Goal: Transaction & Acquisition: Obtain resource

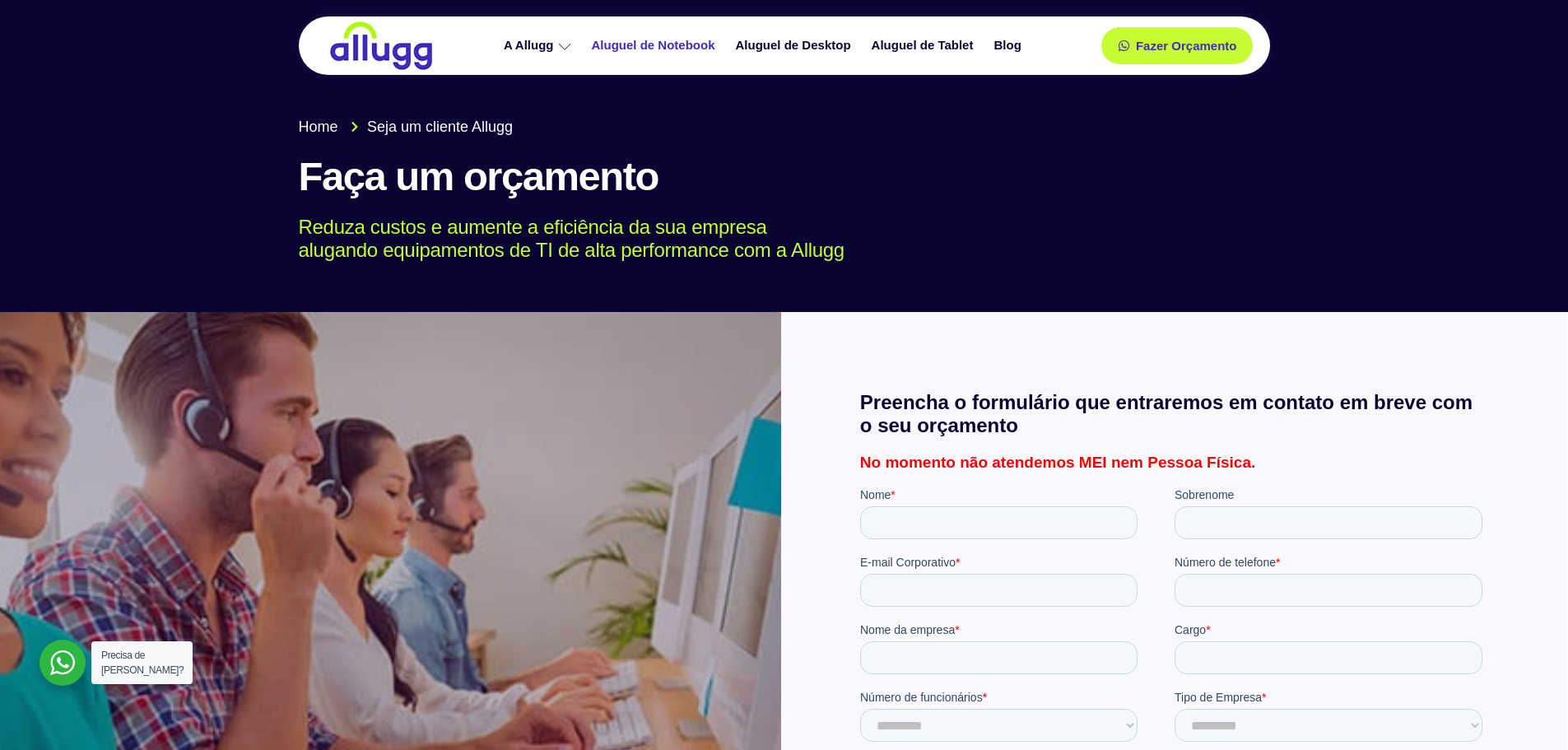
click at [624, 44] on link "Aluguel de Notebook" at bounding box center [655, 45] width 144 height 29
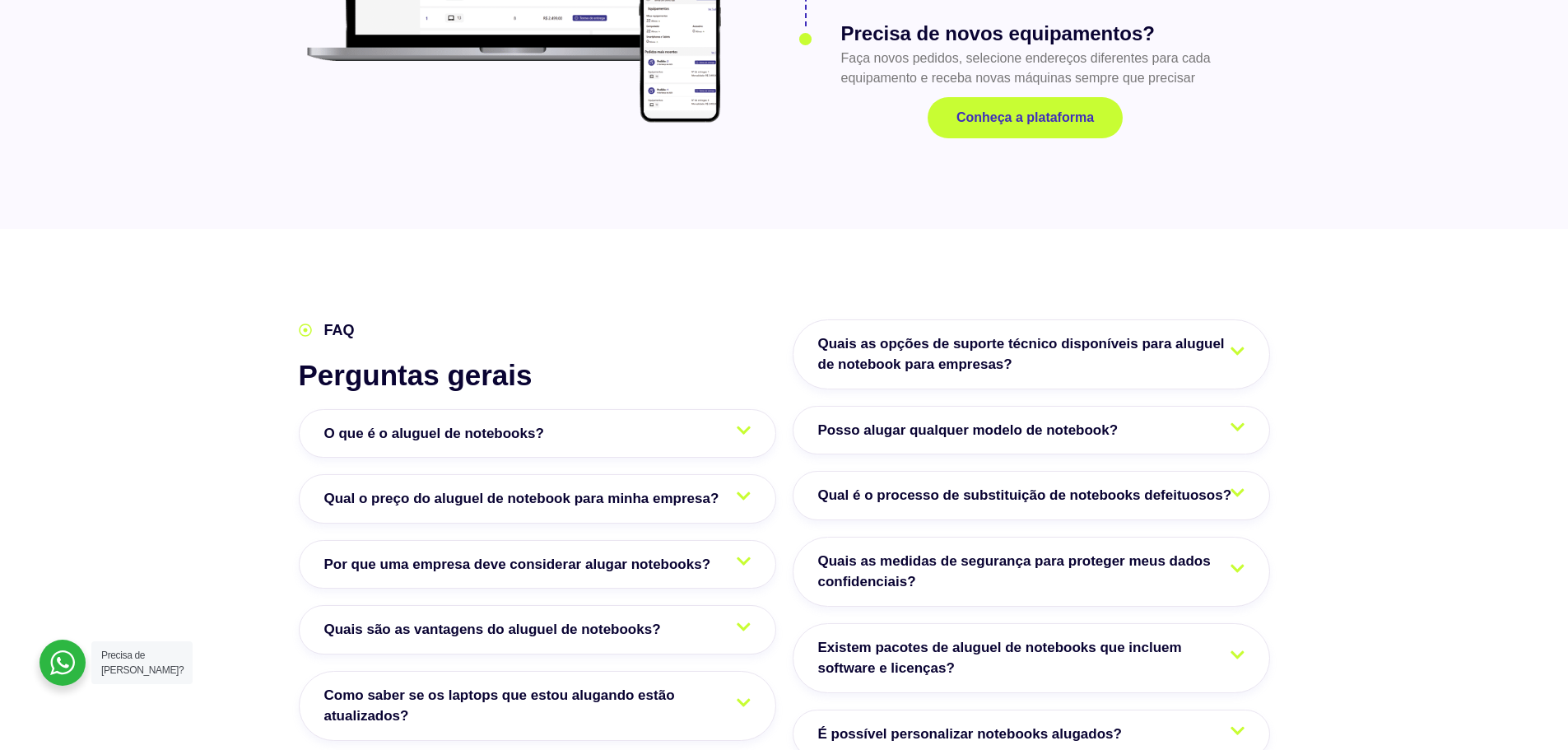
scroll to position [2553, 0]
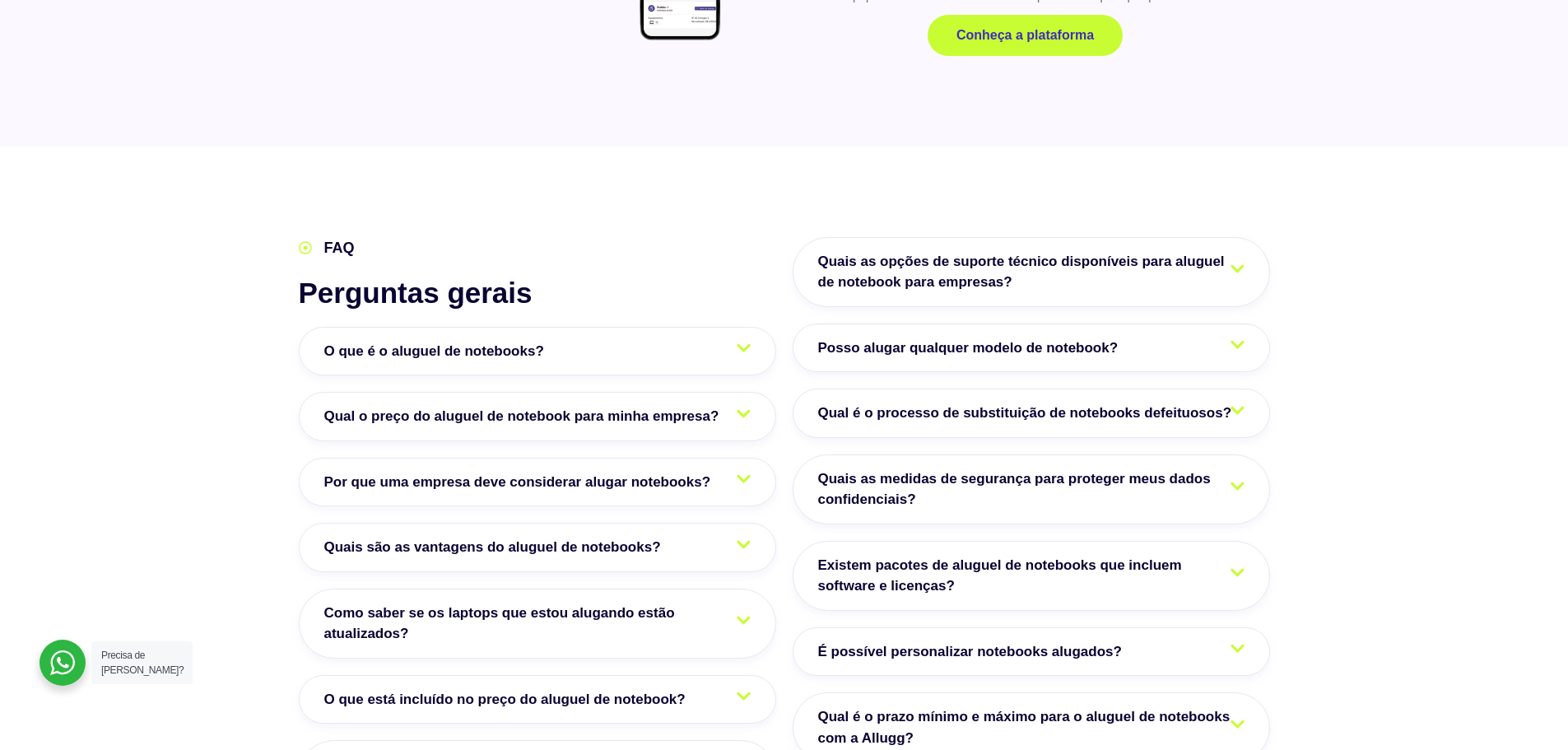
click at [743, 341] on icon at bounding box center [744, 348] width 14 height 16
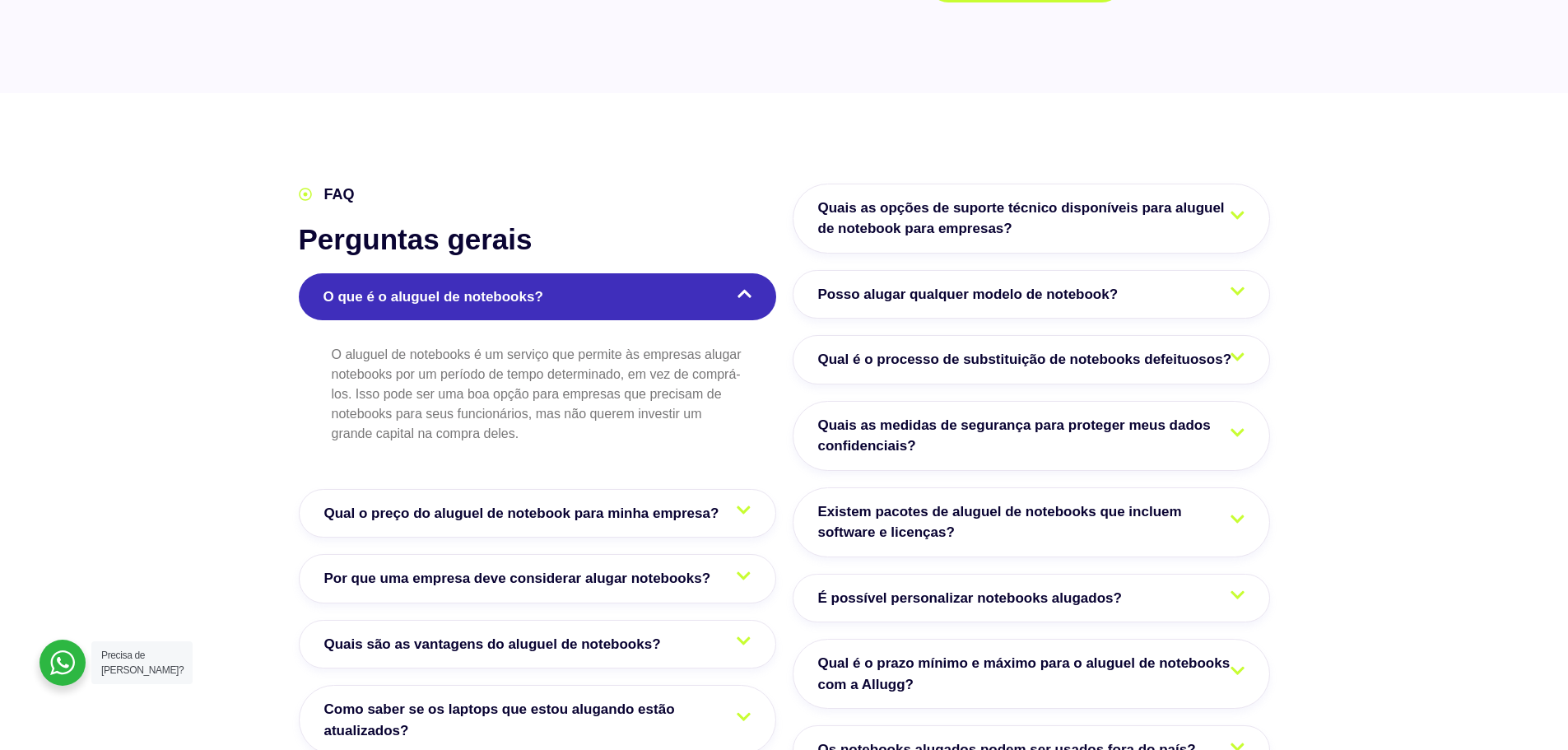
scroll to position [2636, 0]
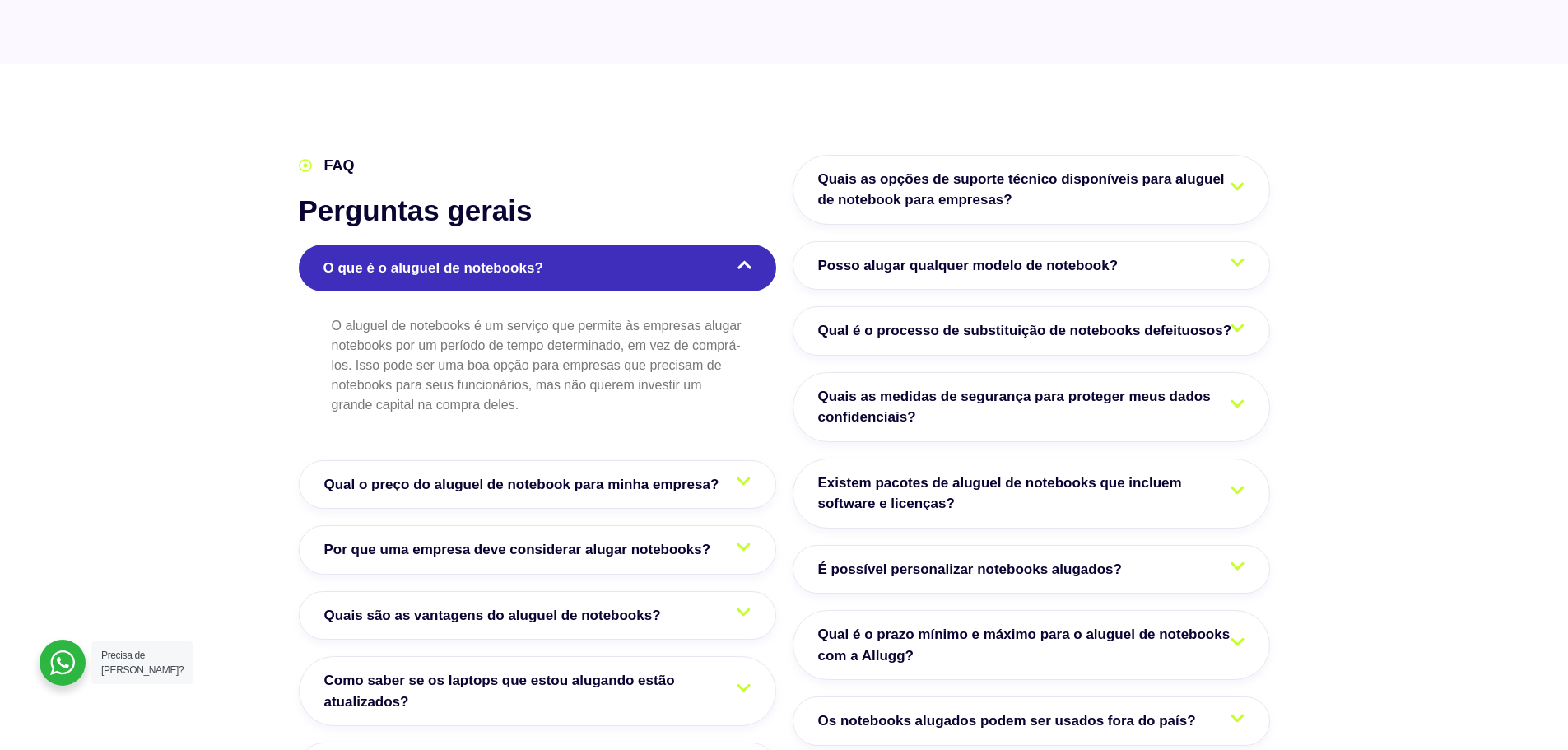
click at [735, 461] on link "Qual o preço do aluguel de notebook para minha empresa?" at bounding box center [537, 485] width 477 height 49
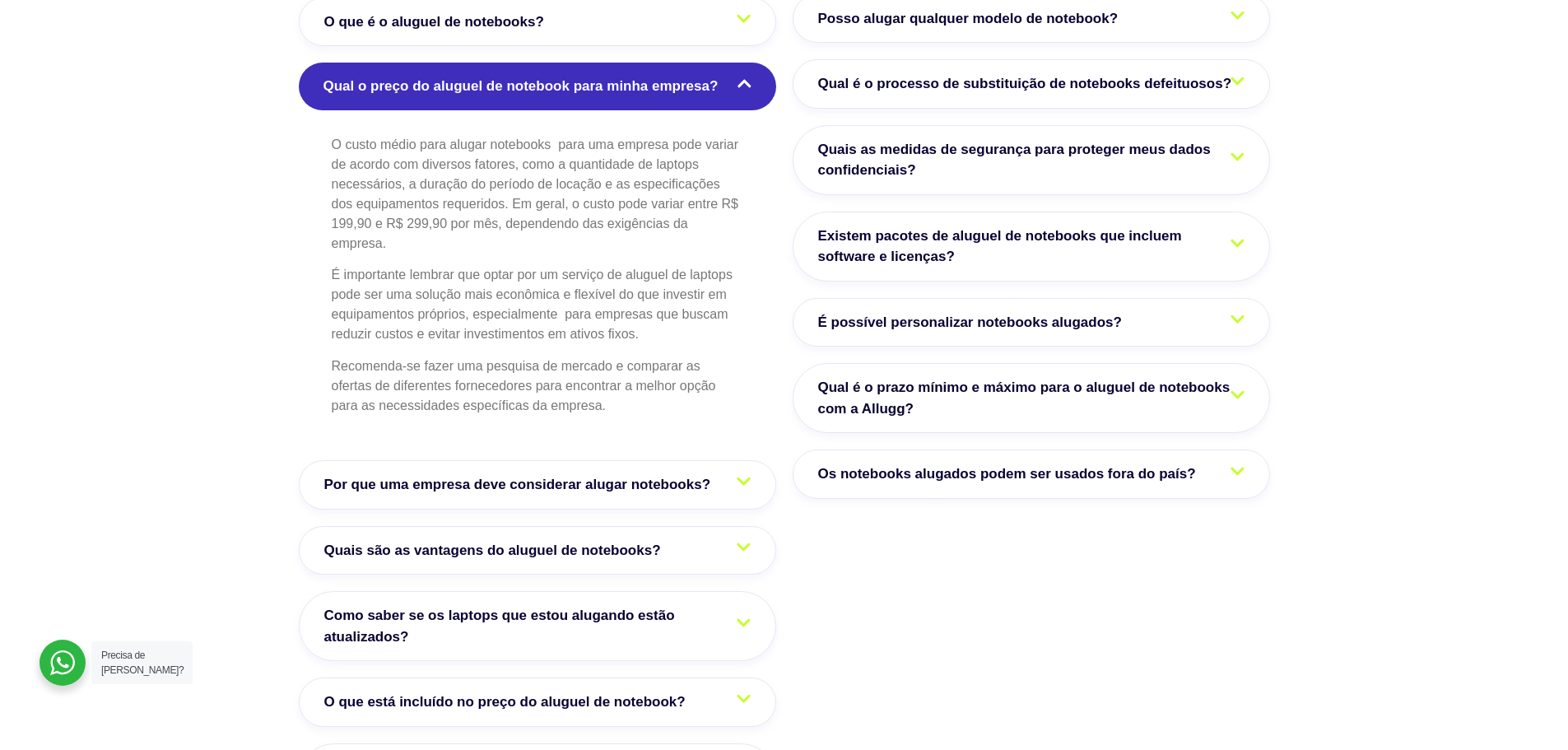
scroll to position [2966, 0]
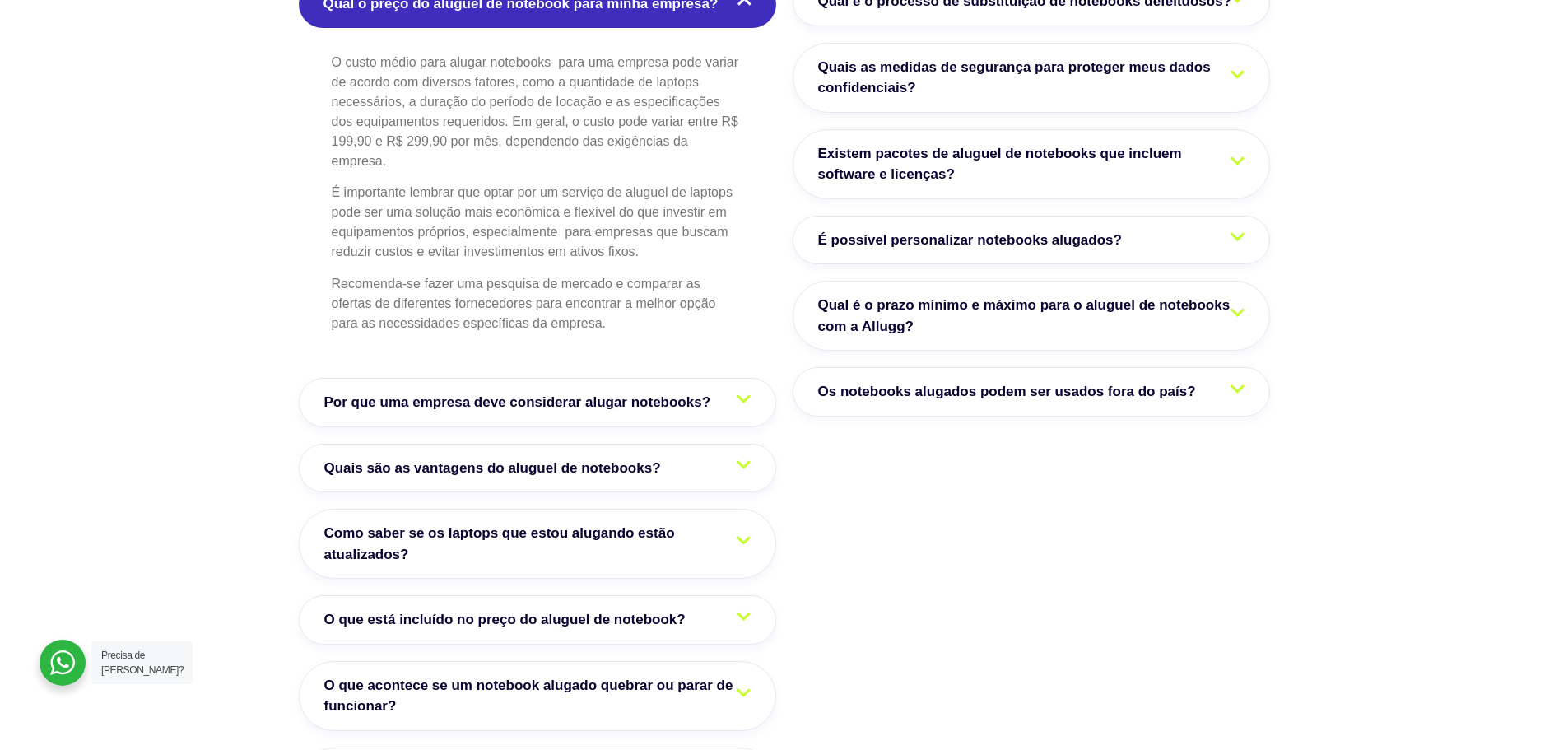
click at [716, 523] on span "Como saber se os laptops que estou alugando estão atualizados?" at bounding box center [538, 543] width 427 height 42
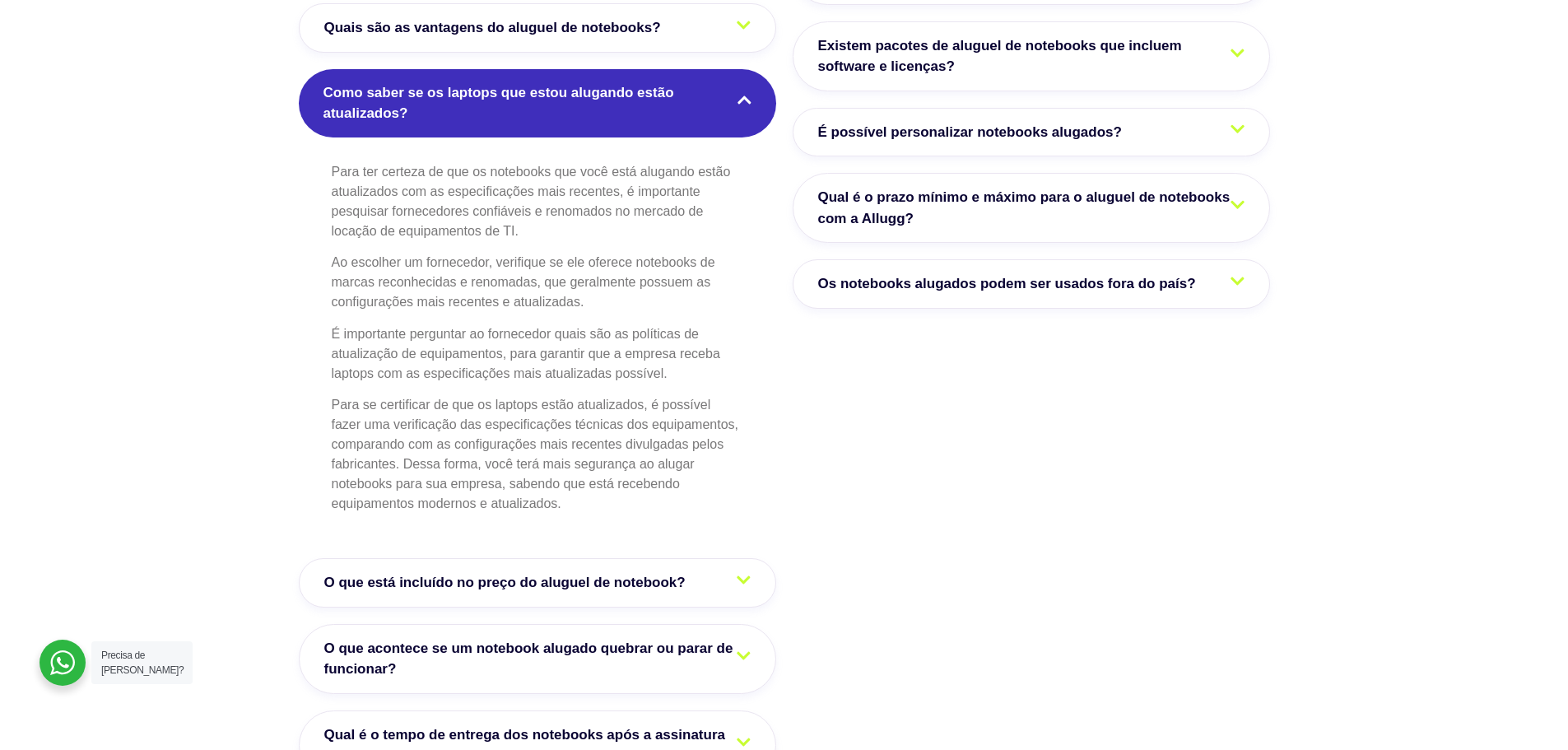
scroll to position [3130, 0]
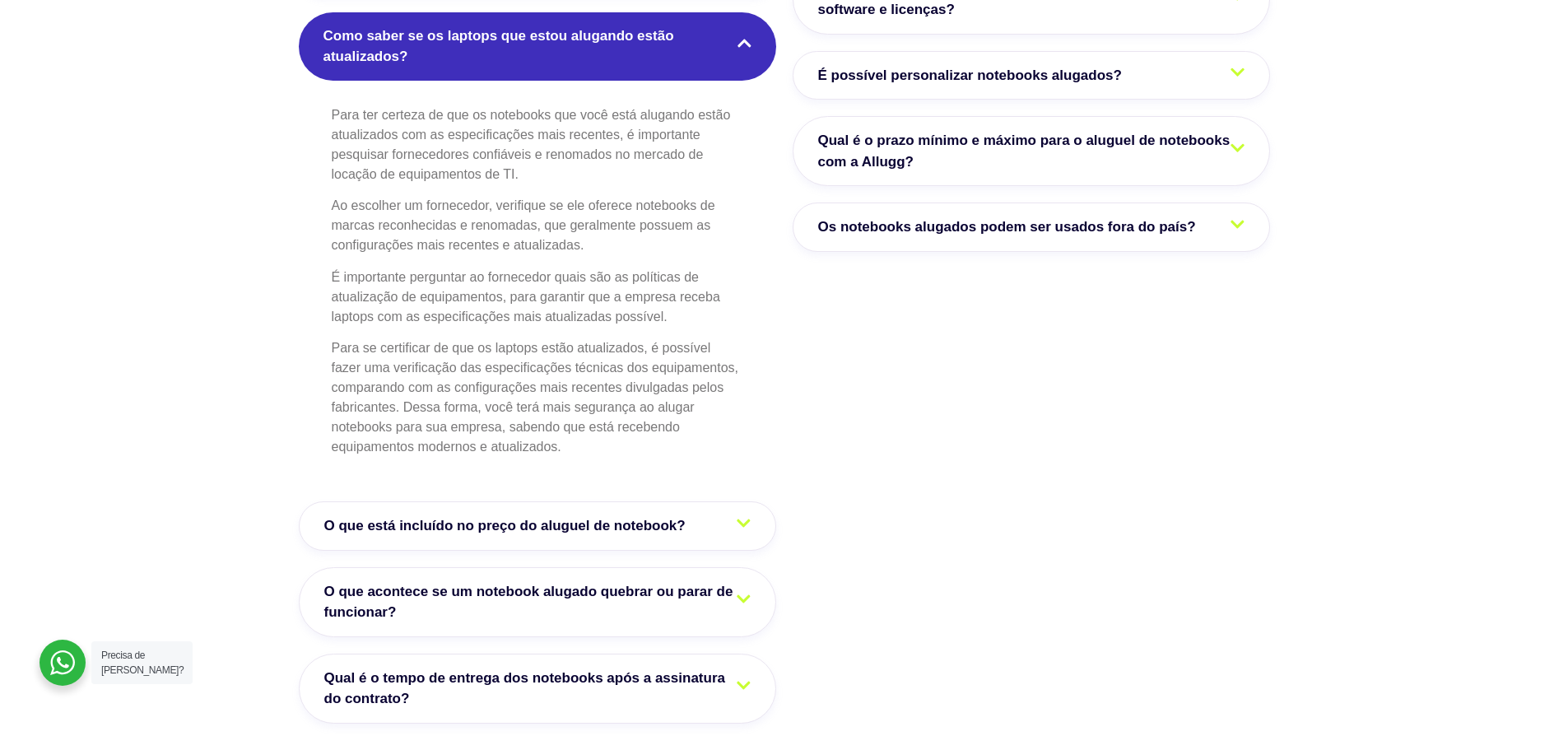
click at [712, 668] on span "Qual é o tempo de entrega dos notebooks após a assinatura do contrato?" at bounding box center [538, 689] width 427 height 42
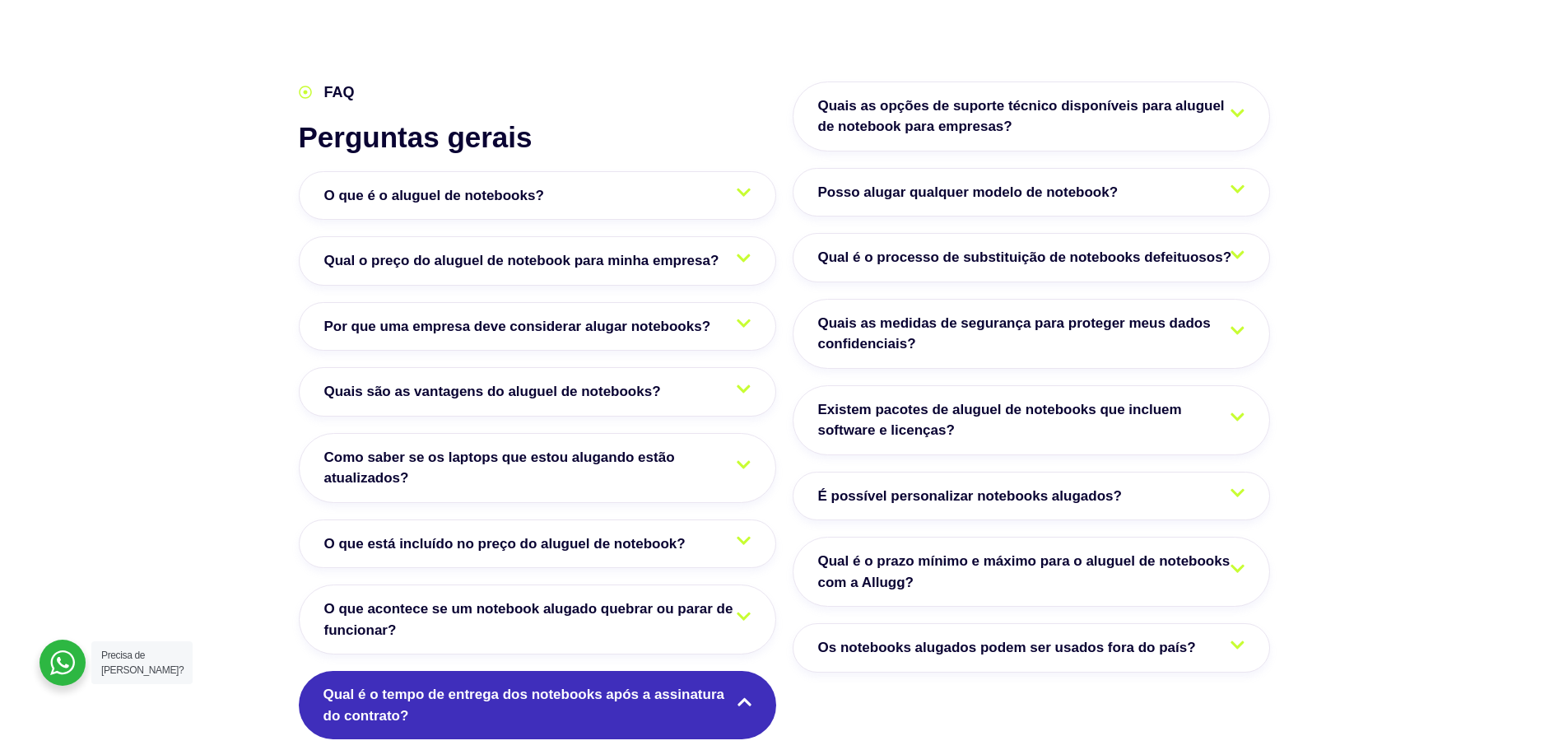
scroll to position [2637, 0]
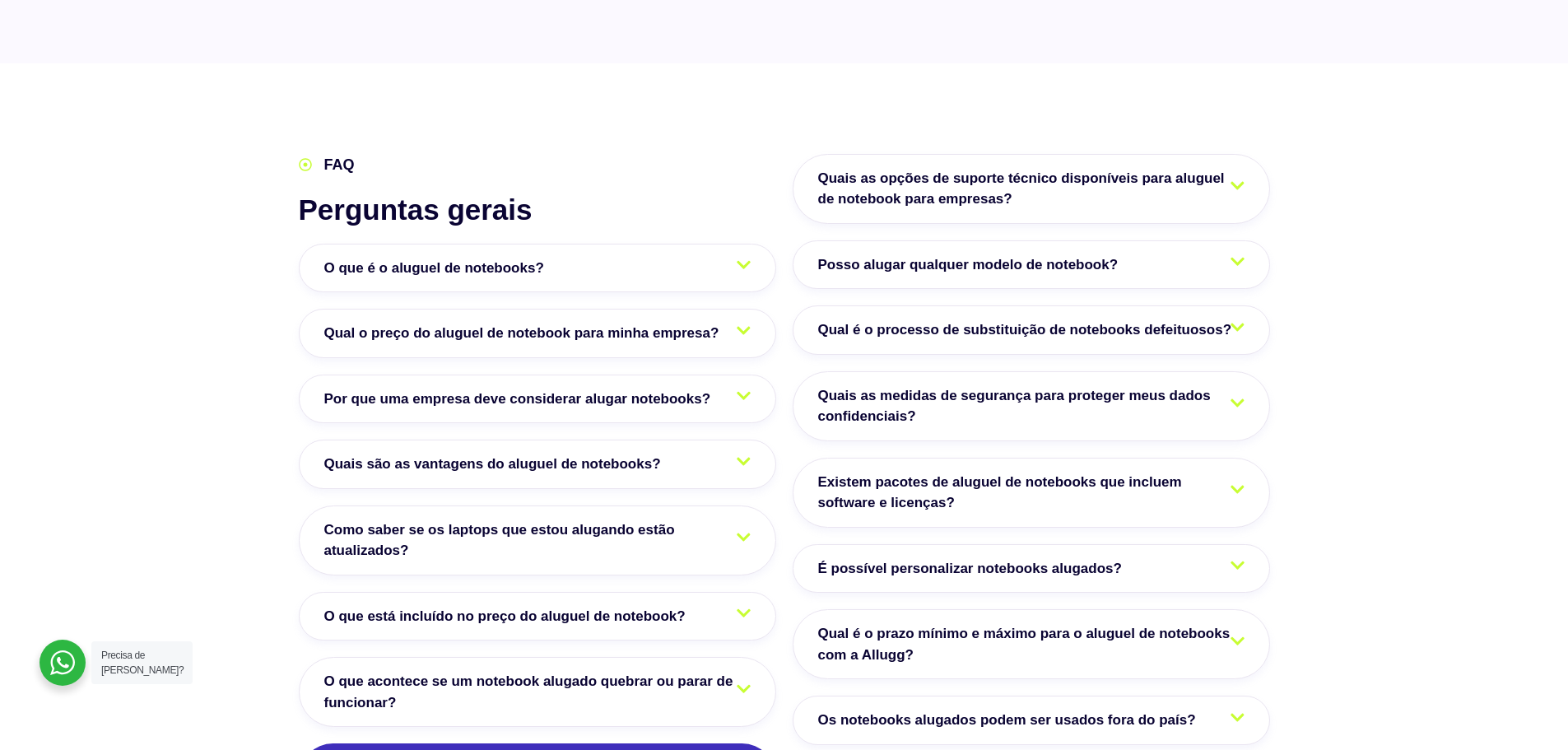
click at [1215, 240] on link "Posso alugar qualquer modelo de notebook?" at bounding box center [1031, 265] width 477 height 49
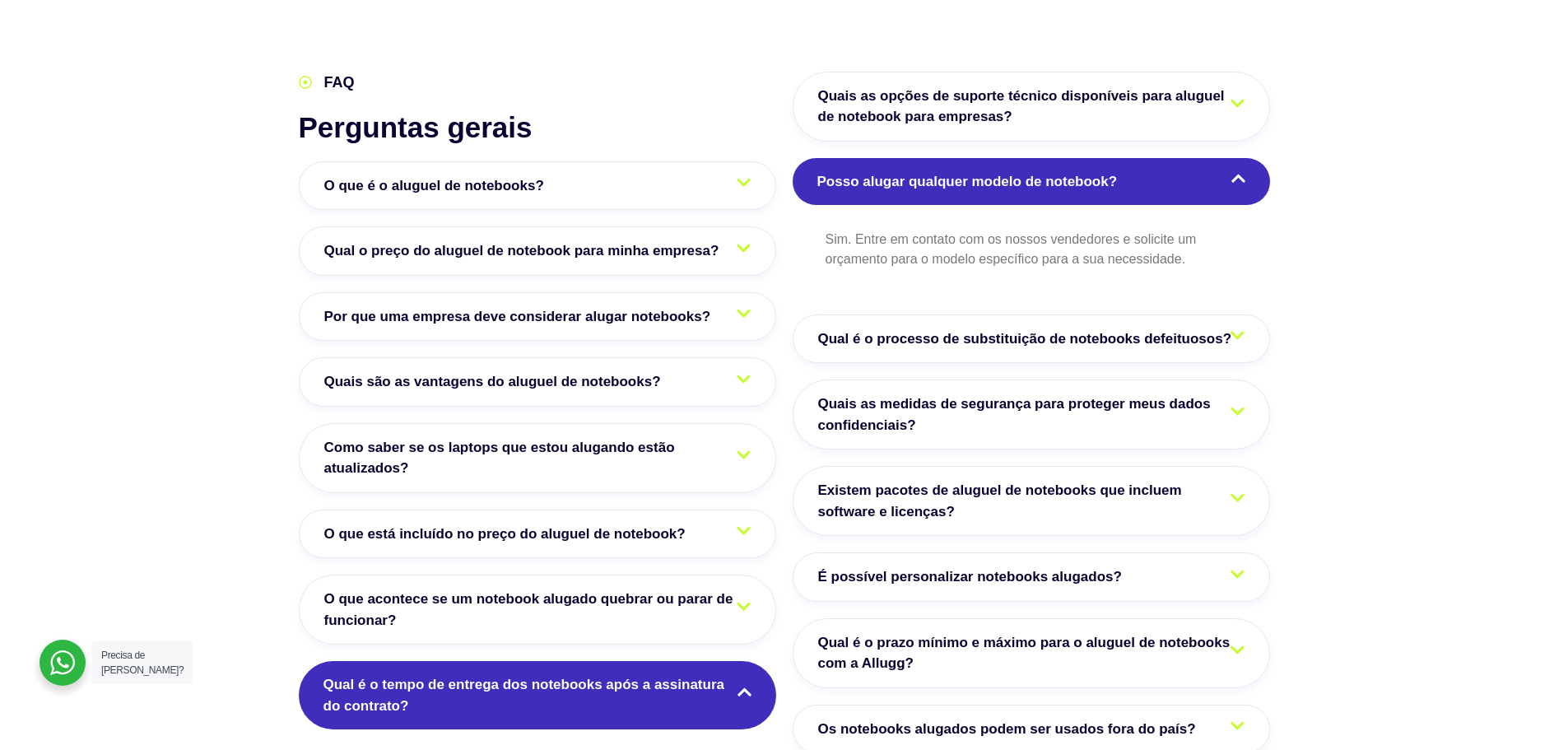
scroll to position [2801, 0]
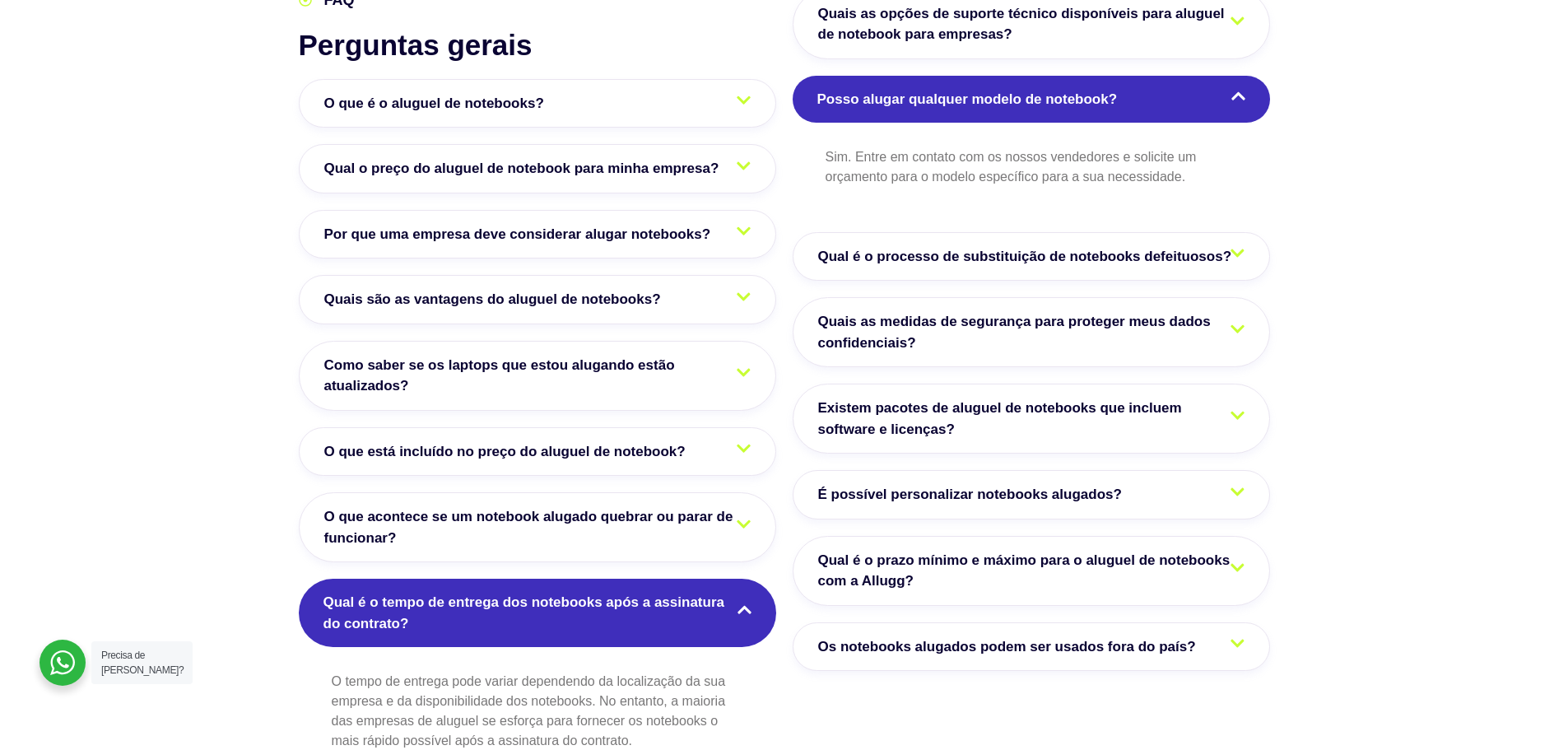
click at [944, 398] on span "Existem pacotes de aluguel de notebooks que incluem software e licenças?" at bounding box center [1032, 418] width 427 height 42
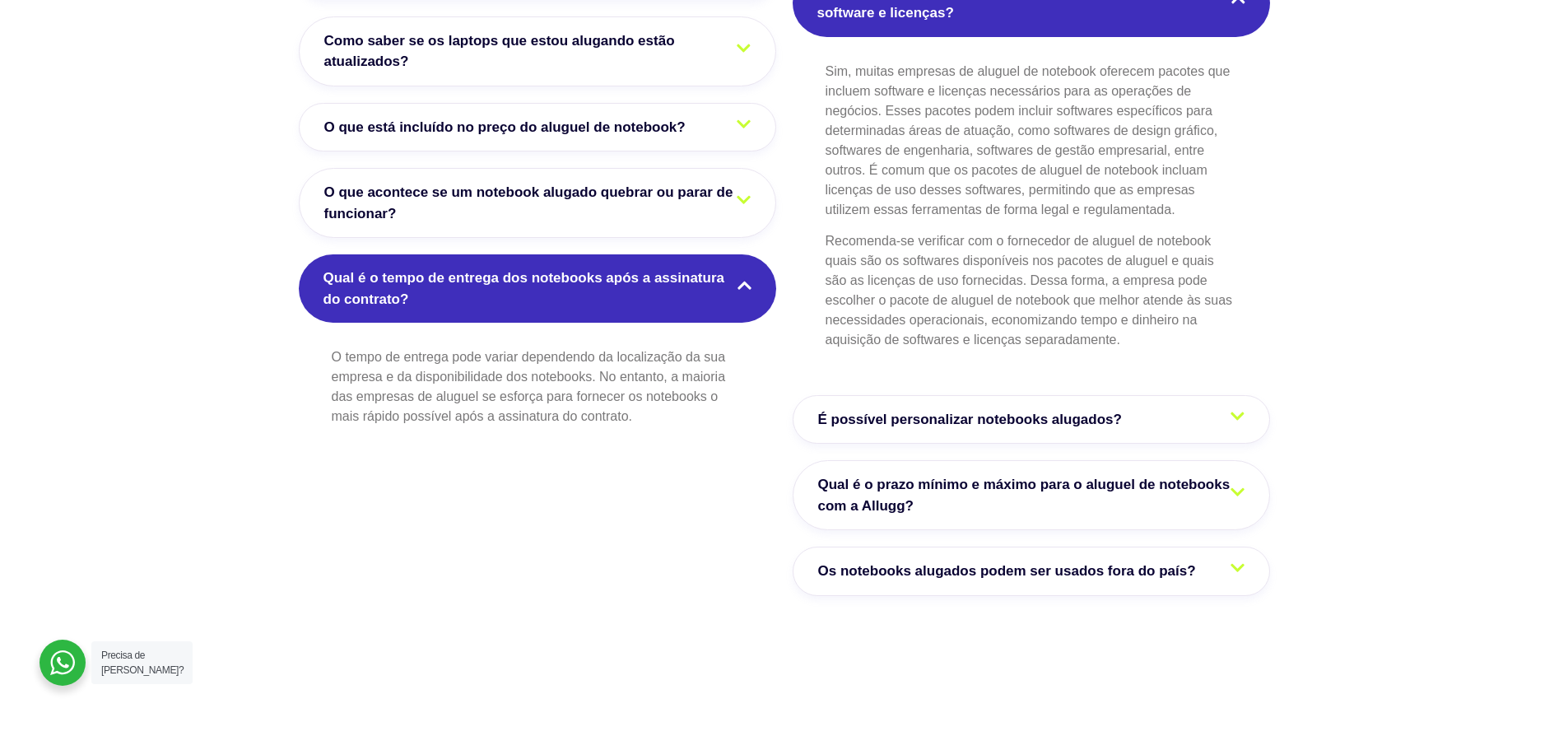
scroll to position [3131, 0]
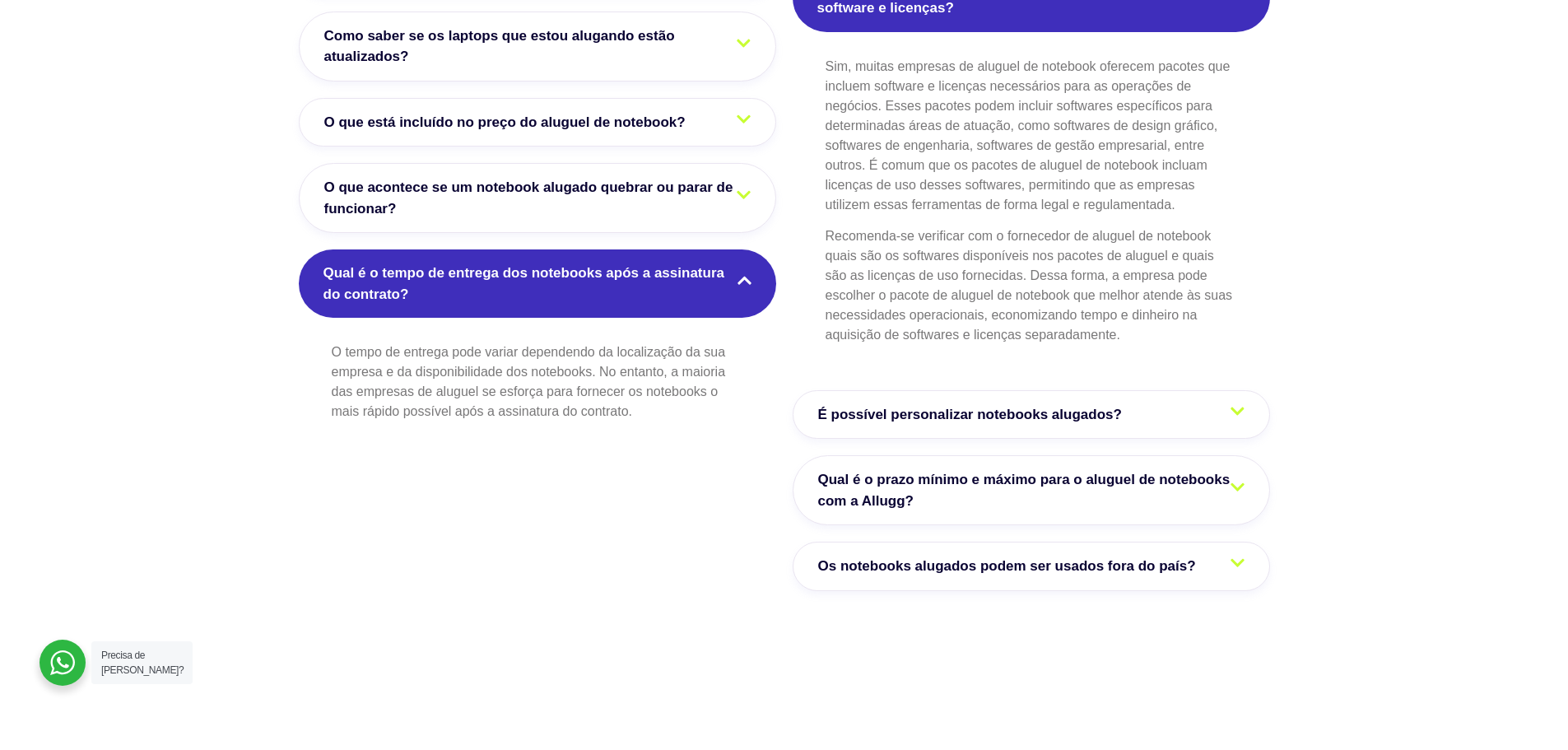
click at [909, 469] on span "Qual é o prazo mínimo e máximo para o aluguel de notebooks com a Allugg?" at bounding box center [1032, 490] width 427 height 42
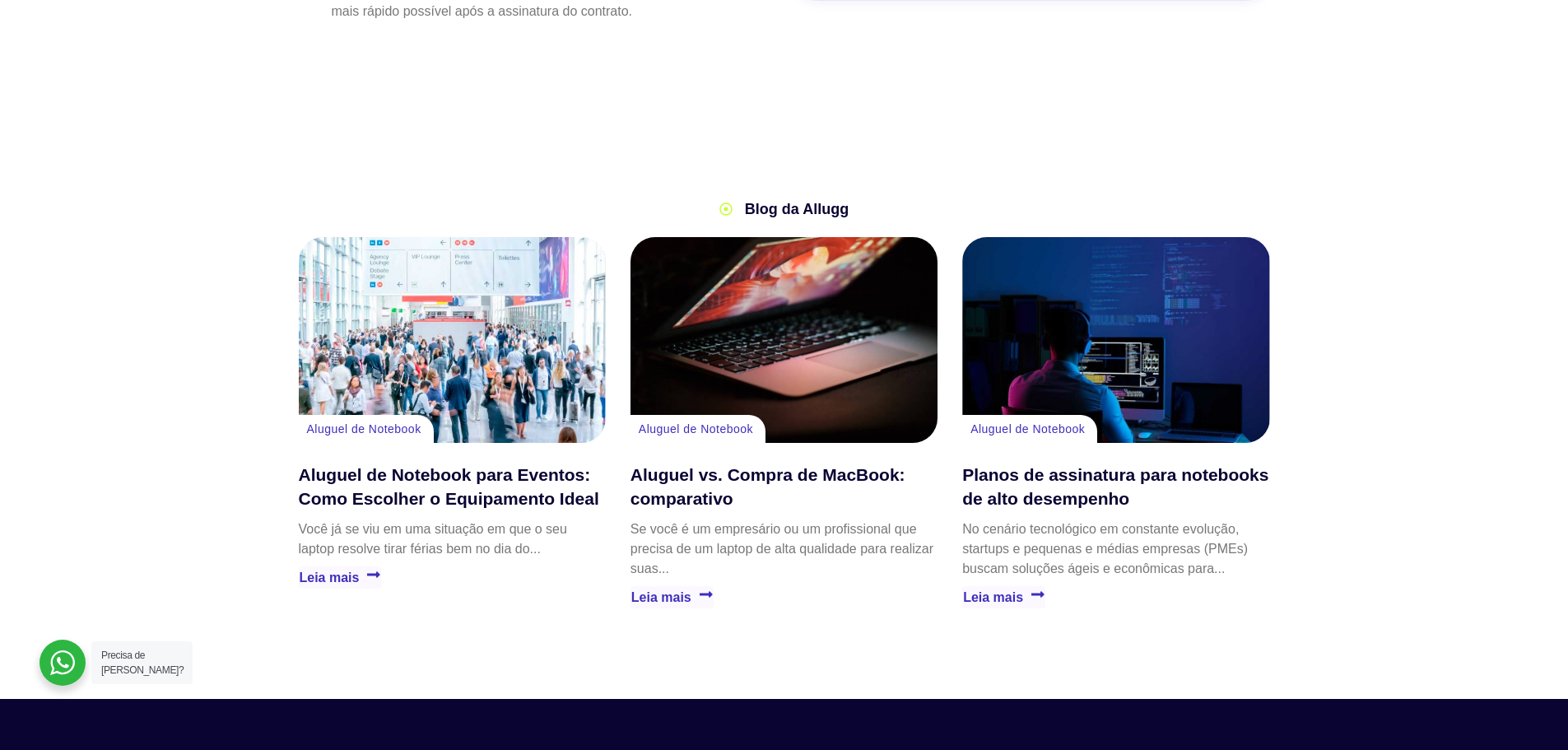
scroll to position [3543, 0]
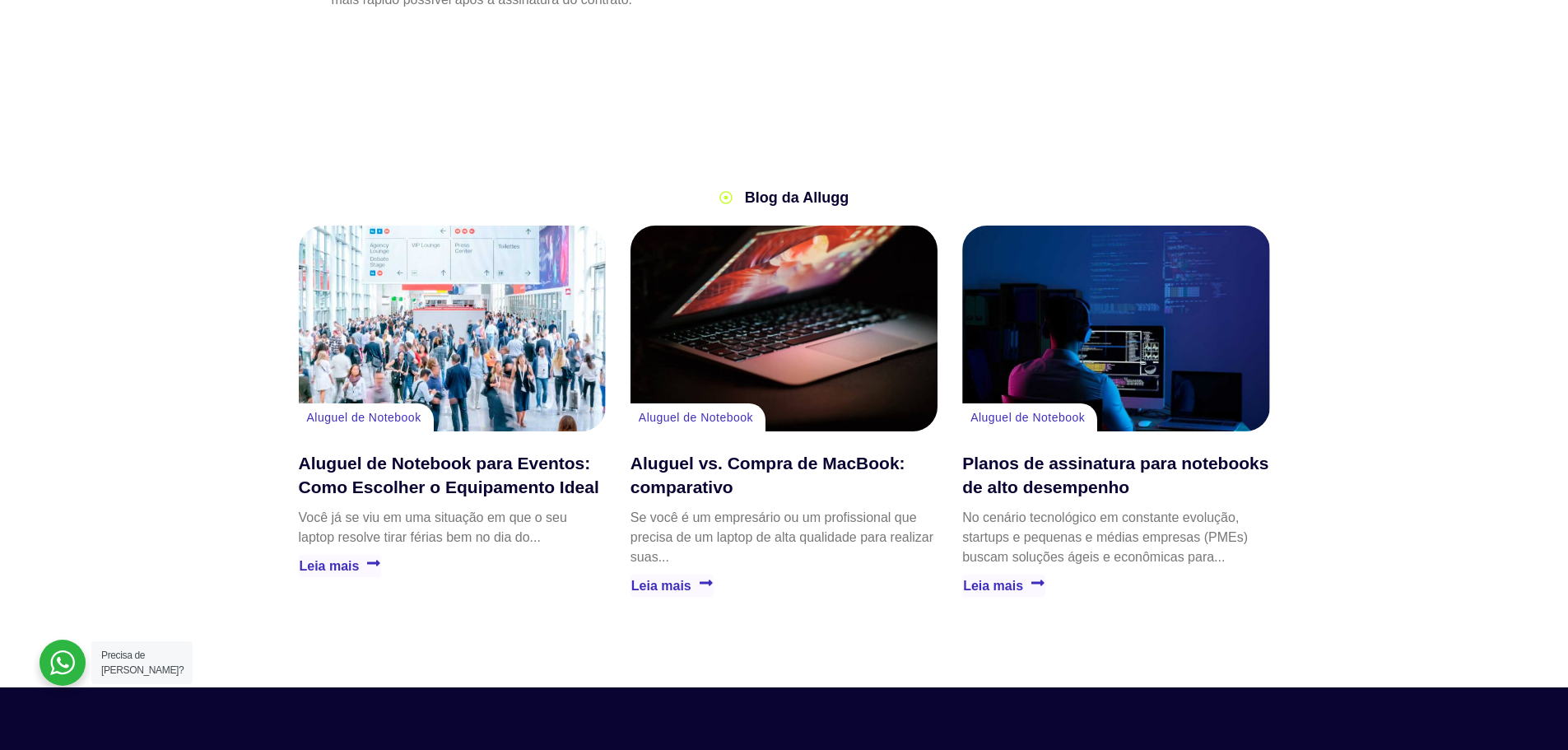
click at [70, 661] on div at bounding box center [62, 662] width 46 height 46
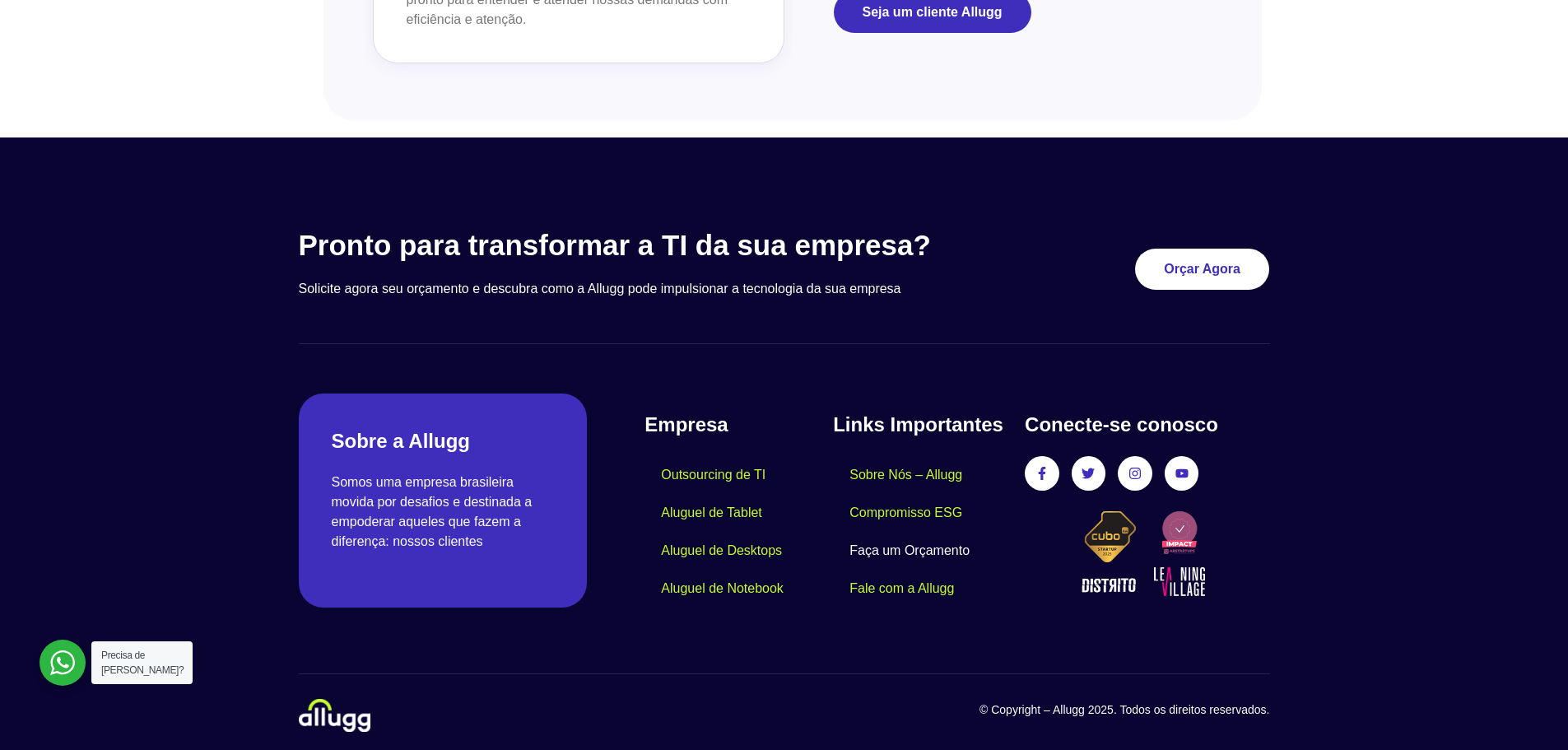
scroll to position [1975, 0]
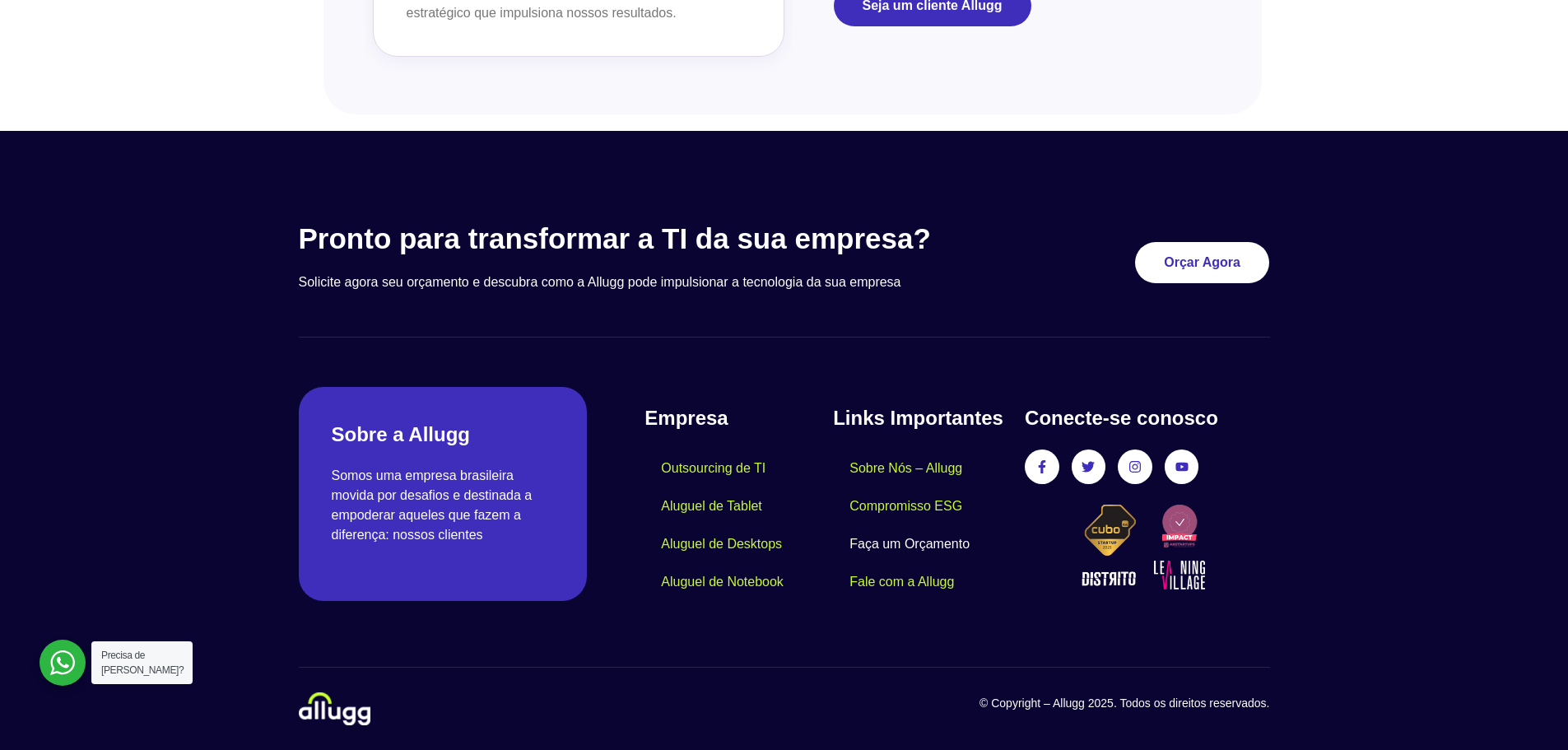
click at [59, 662] on div at bounding box center [62, 662] width 46 height 46
click at [1220, 267] on span "Orçar Agora" at bounding box center [1203, 263] width 69 height 12
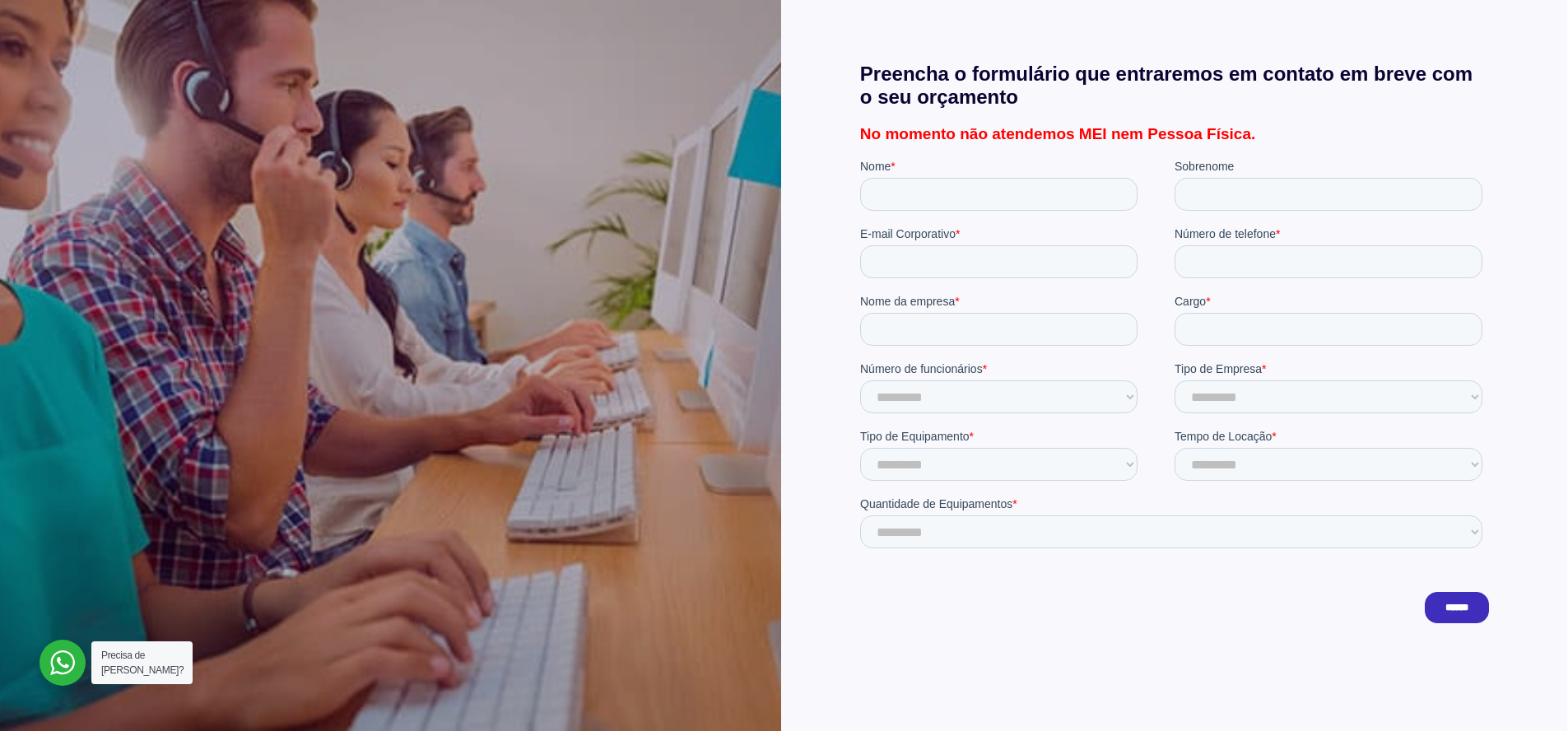
scroll to position [330, 0]
click at [1227, 400] on select "**********" at bounding box center [1327, 396] width 308 height 32
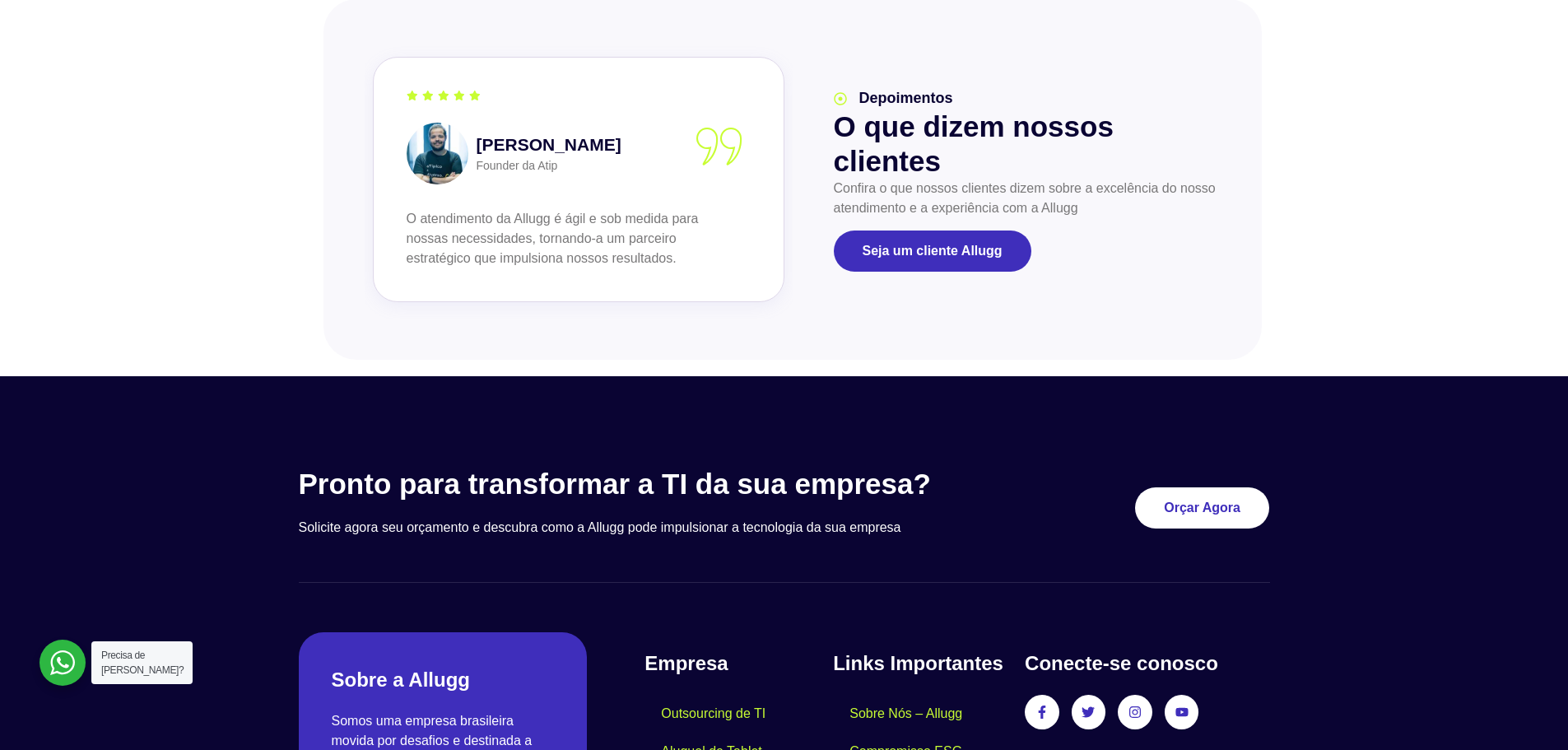
scroll to position [1975, 0]
